Goal: Information Seeking & Learning: Learn about a topic

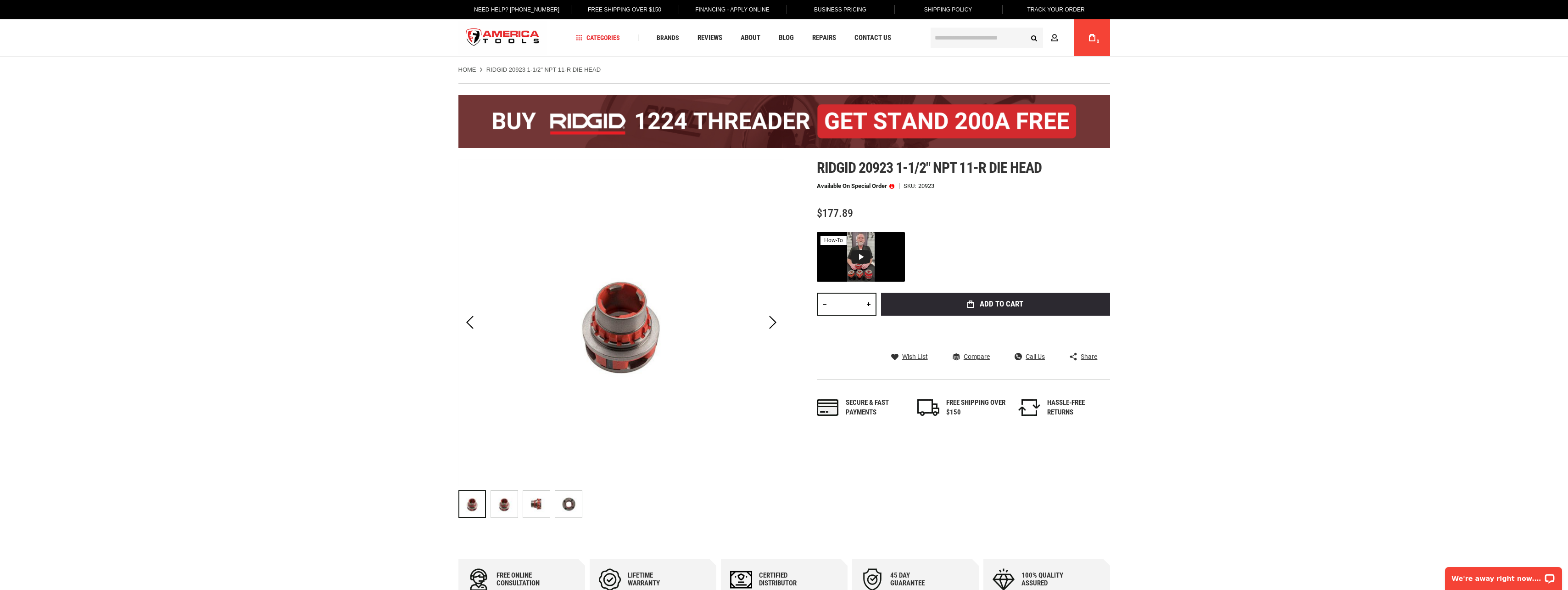
click at [513, 510] on img at bounding box center [504, 503] width 27 height 27
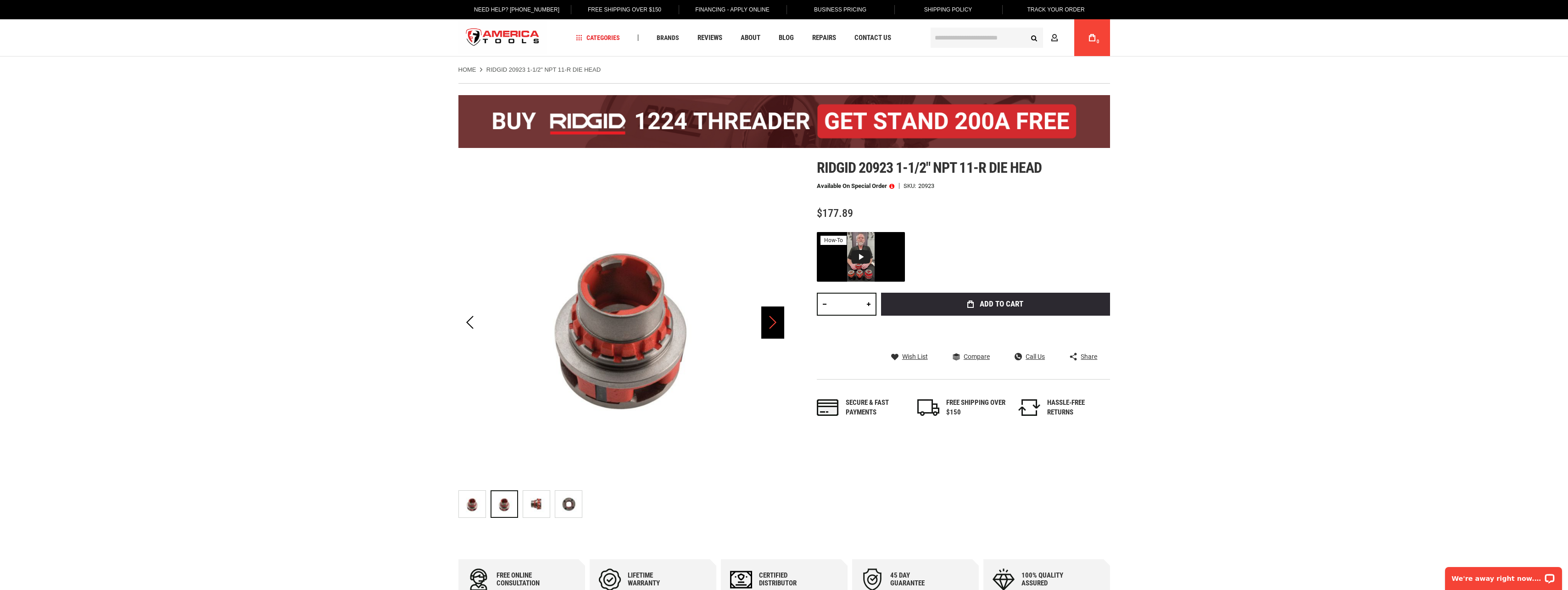
click at [774, 326] on div "Next" at bounding box center [772, 322] width 23 height 32
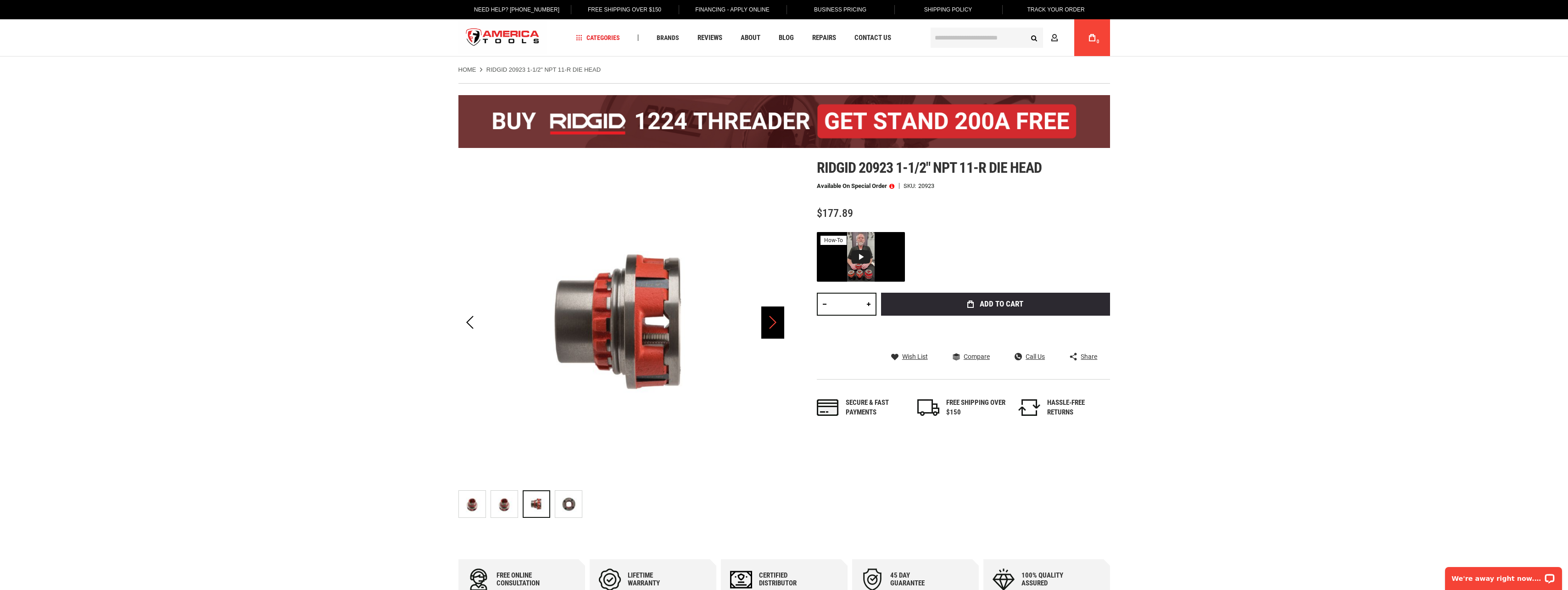
click at [774, 325] on div "Next" at bounding box center [772, 322] width 23 height 32
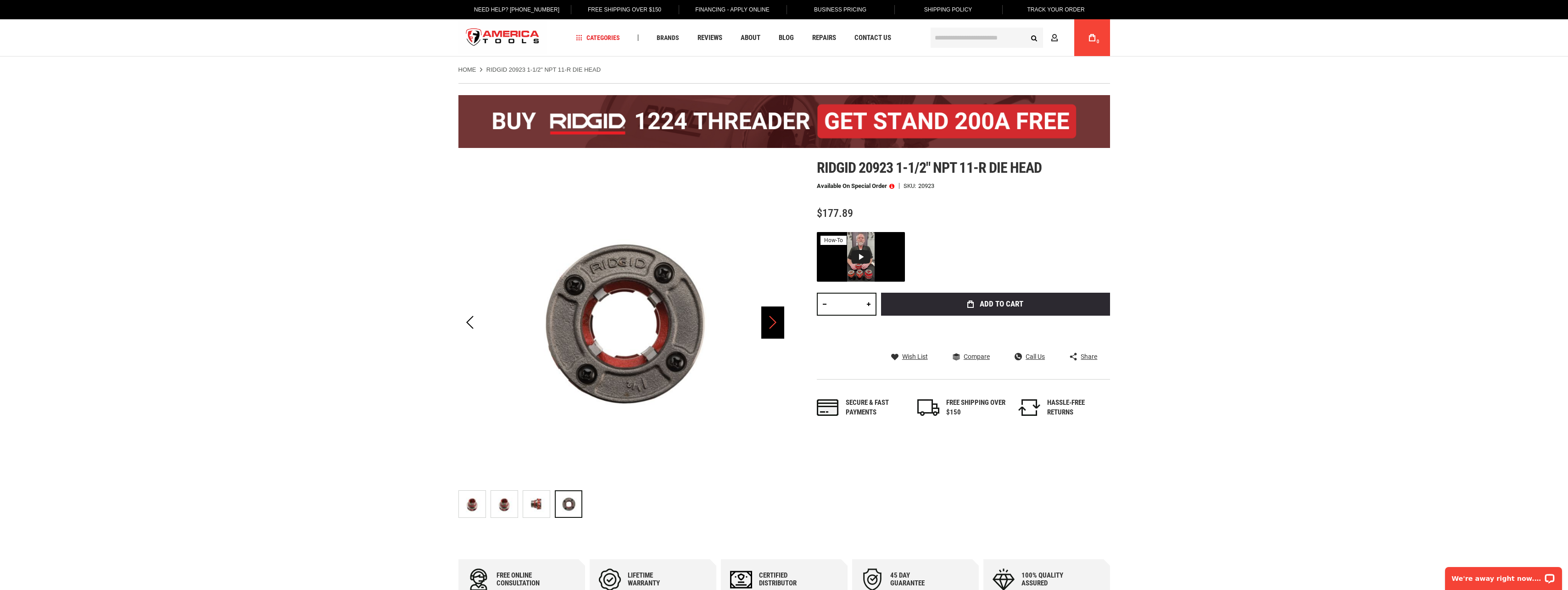
click at [774, 325] on div "Next" at bounding box center [772, 322] width 23 height 32
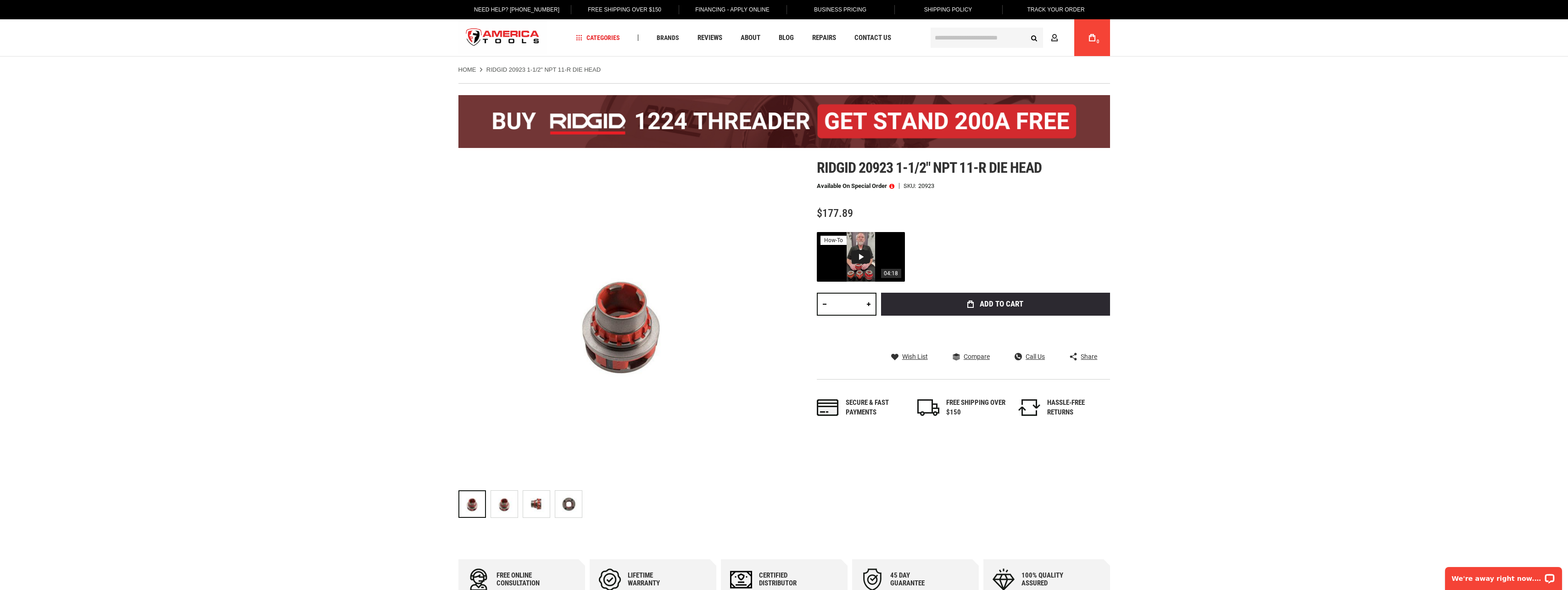
click at [862, 256] on div "Video 1: How to Set or Change dies in RIDGID manual ratcheting die heads" at bounding box center [861, 256] width 19 height 14
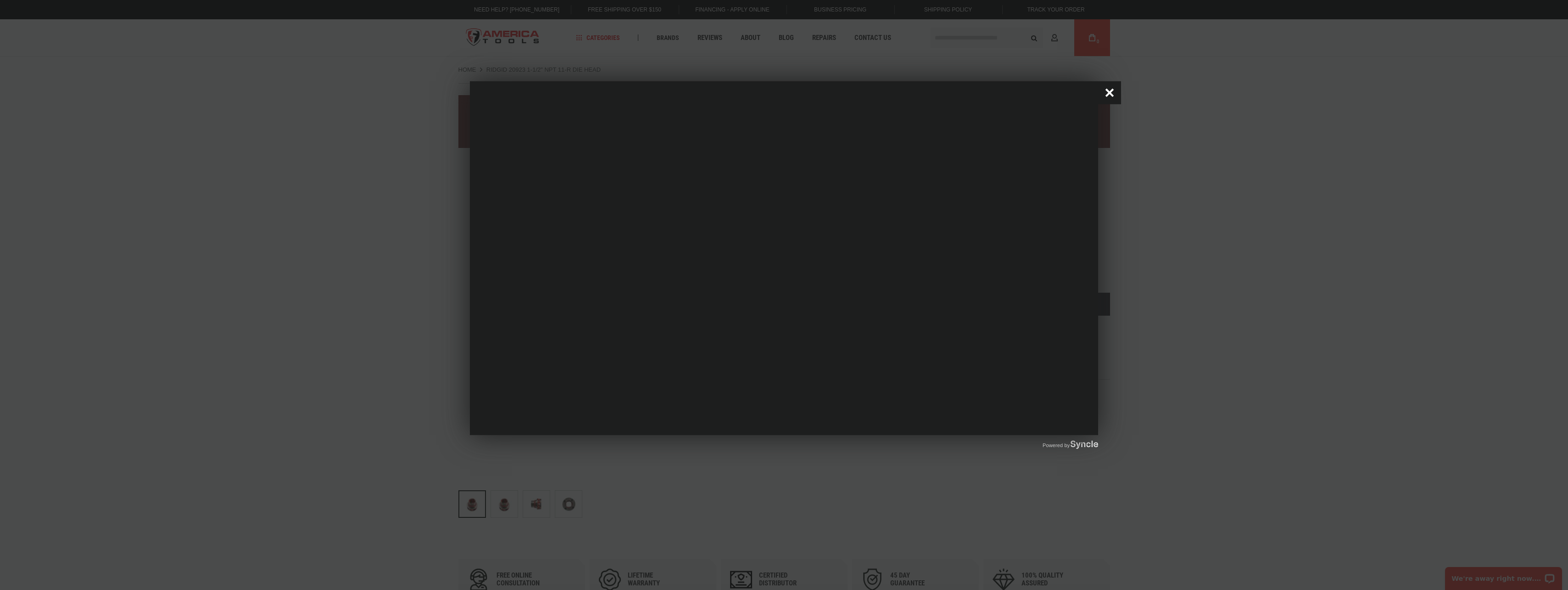
click at [1108, 95] on button "Close popup window" at bounding box center [1109, 92] width 23 height 23
